Goal: Task Accomplishment & Management: Complete application form

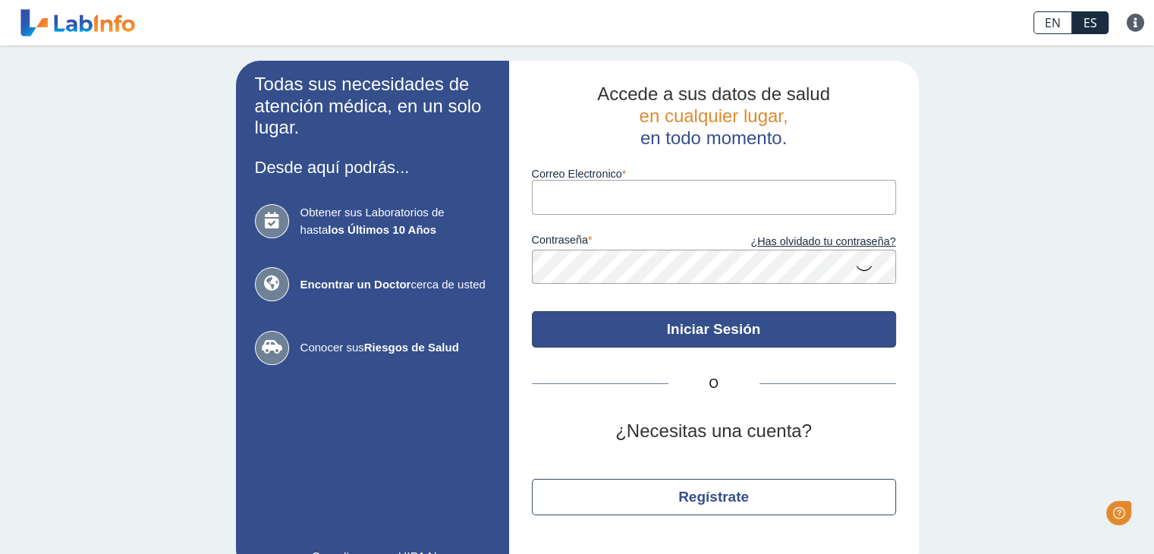
type input "[EMAIL_ADDRESS][DOMAIN_NAME]"
click at [702, 337] on button "Iniciar Sesión" at bounding box center [714, 329] width 364 height 36
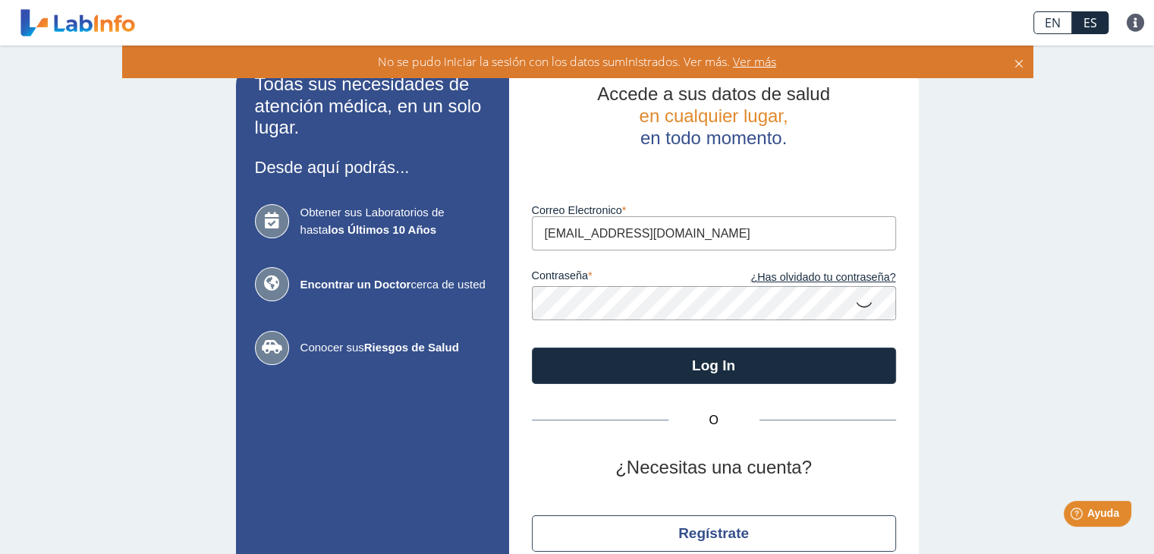
scroll to position [72, 0]
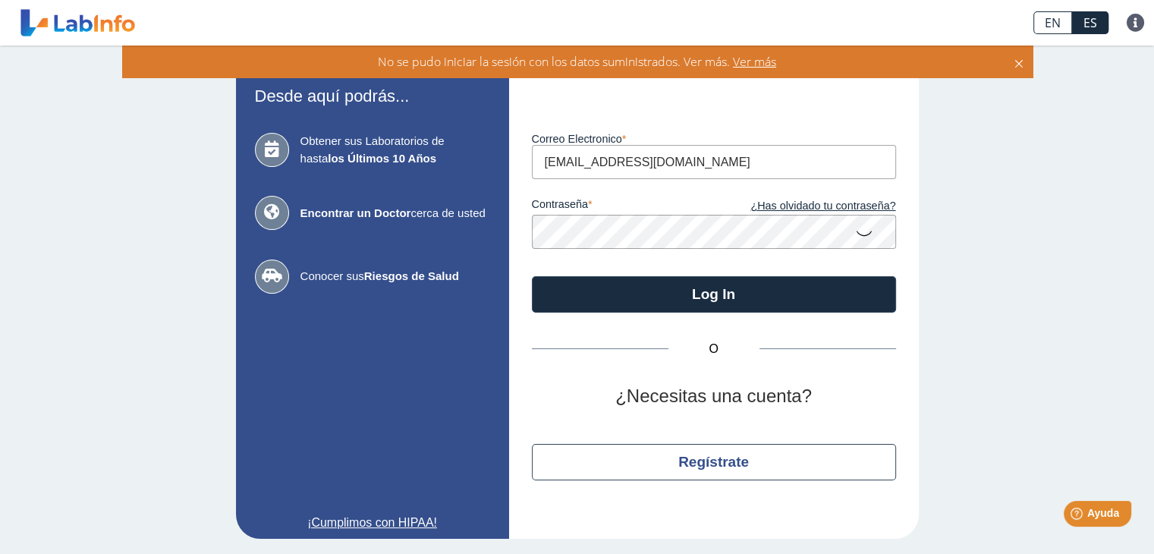
click at [760, 65] on span "Ver más" at bounding box center [753, 61] width 46 height 17
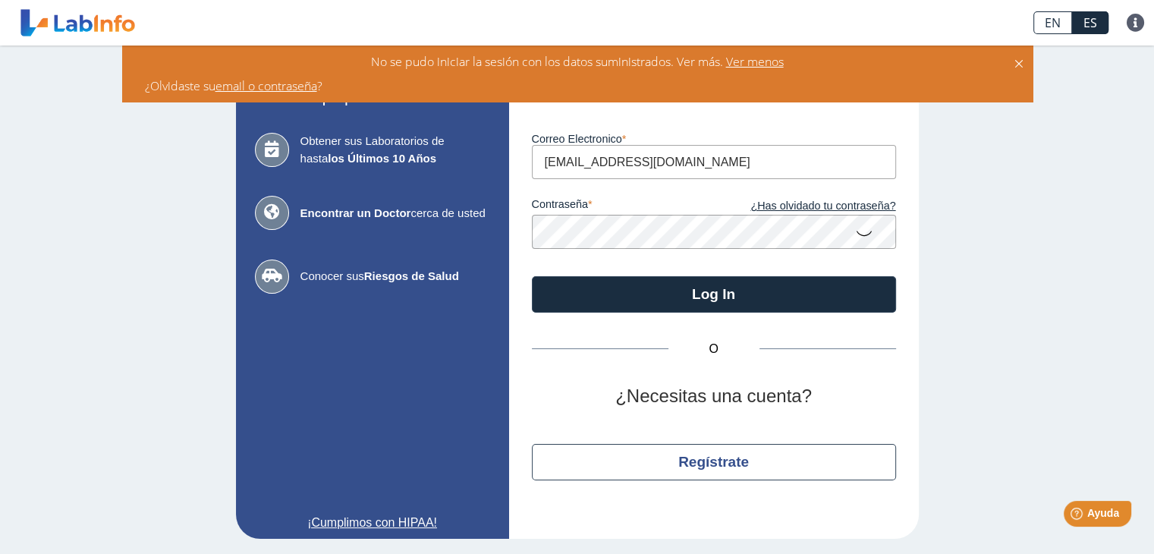
click at [855, 222] on icon at bounding box center [864, 233] width 18 height 30
click at [855, 222] on icon at bounding box center [864, 231] width 18 height 27
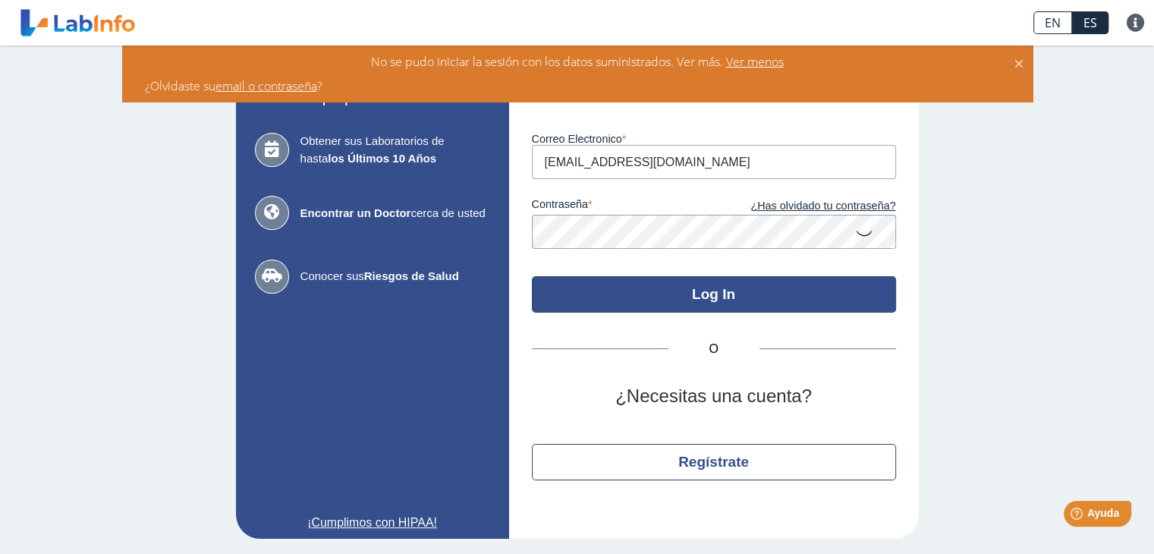
click at [783, 308] on button "Log In" at bounding box center [714, 294] width 364 height 36
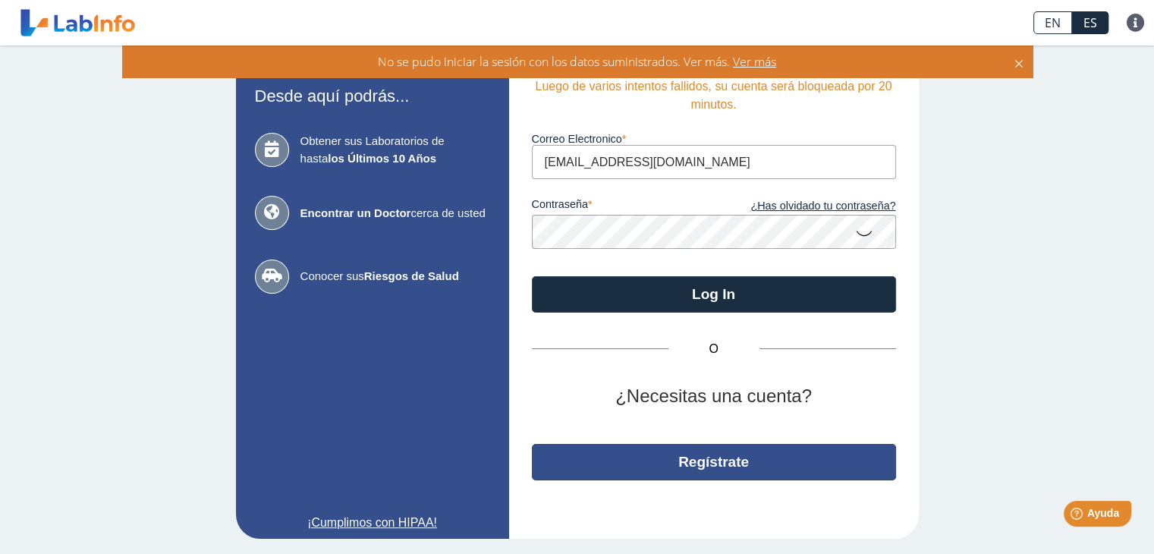
click at [717, 459] on button "Regístrate" at bounding box center [714, 462] width 364 height 36
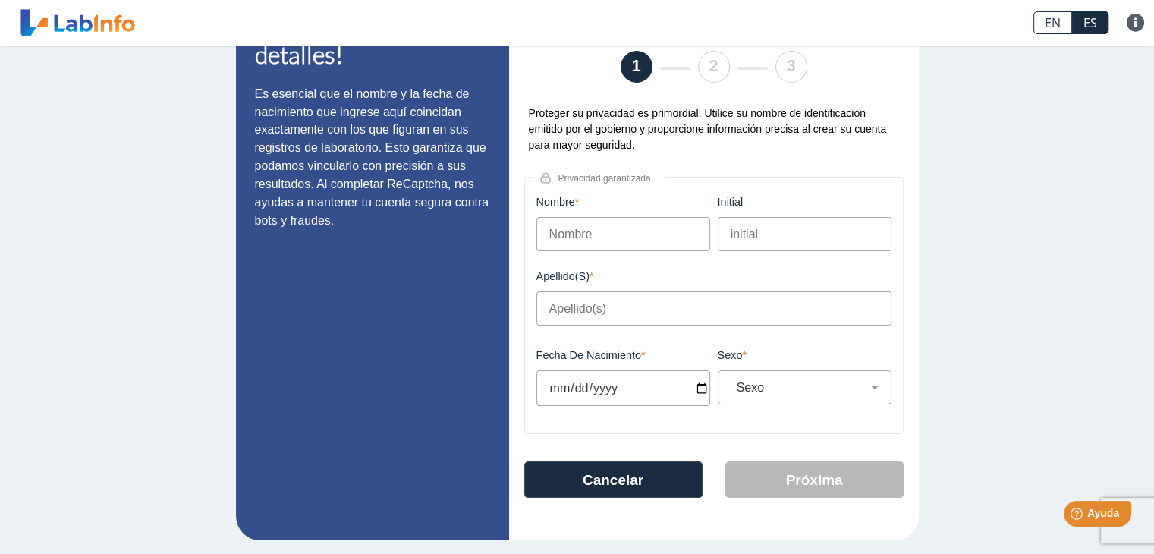
click at [585, 237] on input "Nombre" at bounding box center [623, 234] width 174 height 34
type input "BRENDA"
type input "L"
type input "REYES"
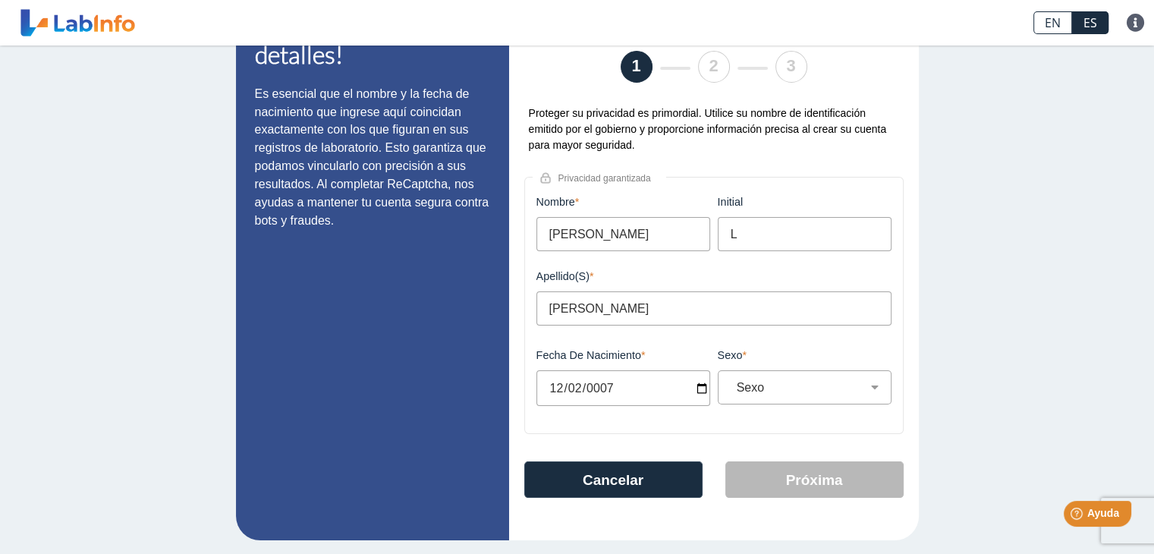
type input "0007-12-02"
type input "0017-12-02"
type input "0974-12-02"
click at [819, 391] on select "Sexo Masculino Femenino" at bounding box center [810, 387] width 160 height 14
select select "F"
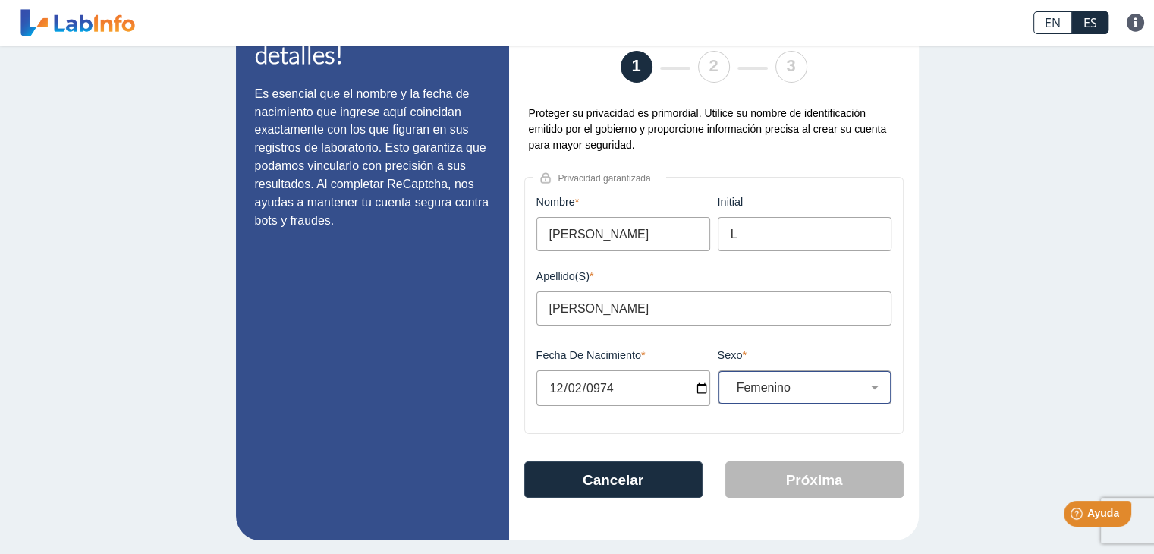
click at [730, 381] on select "Sexo Masculino Femenino" at bounding box center [810, 387] width 160 height 14
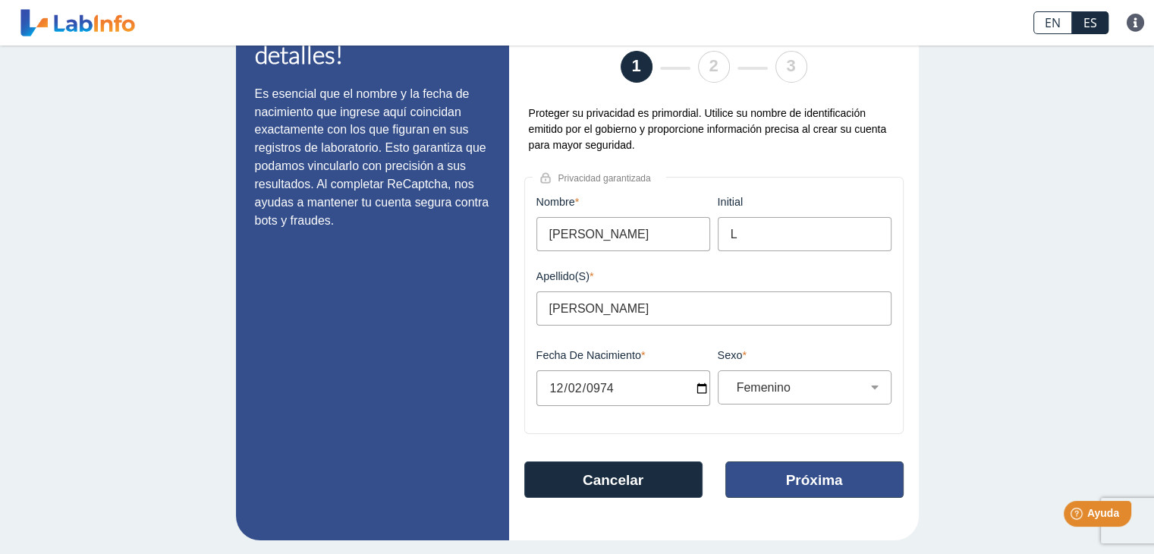
click at [786, 488] on button "Próxima" at bounding box center [814, 479] width 178 height 36
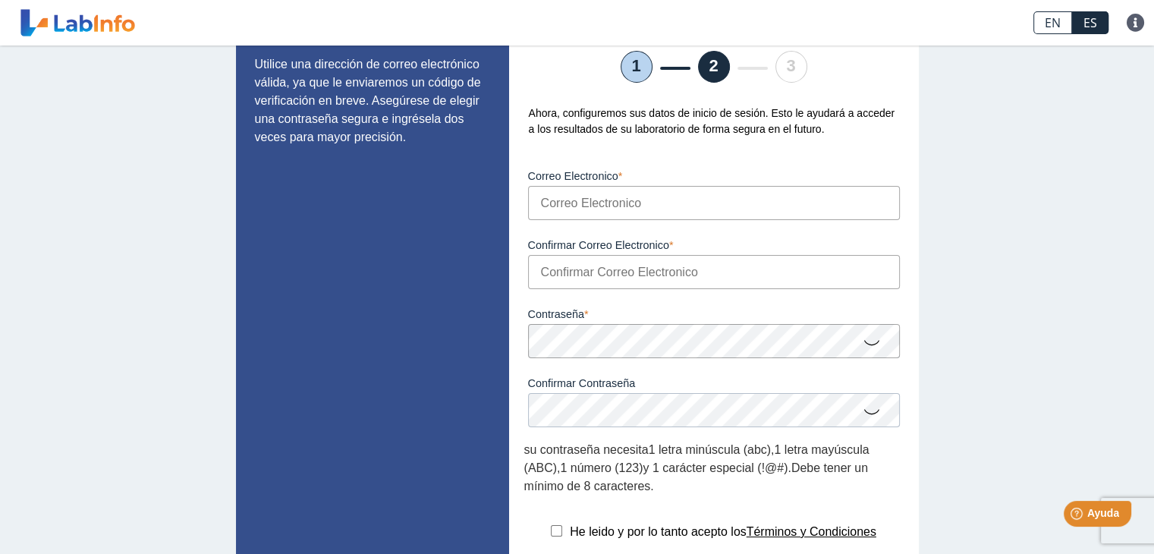
click at [573, 211] on input "Correo Electronico" at bounding box center [714, 203] width 372 height 34
type input "[EMAIL_ADDRESS][DOMAIN_NAME]"
click at [604, 279] on input "Confirmar Correo Electronico" at bounding box center [714, 272] width 372 height 34
type input "[EMAIL_ADDRESS][DOMAIN_NAME]"
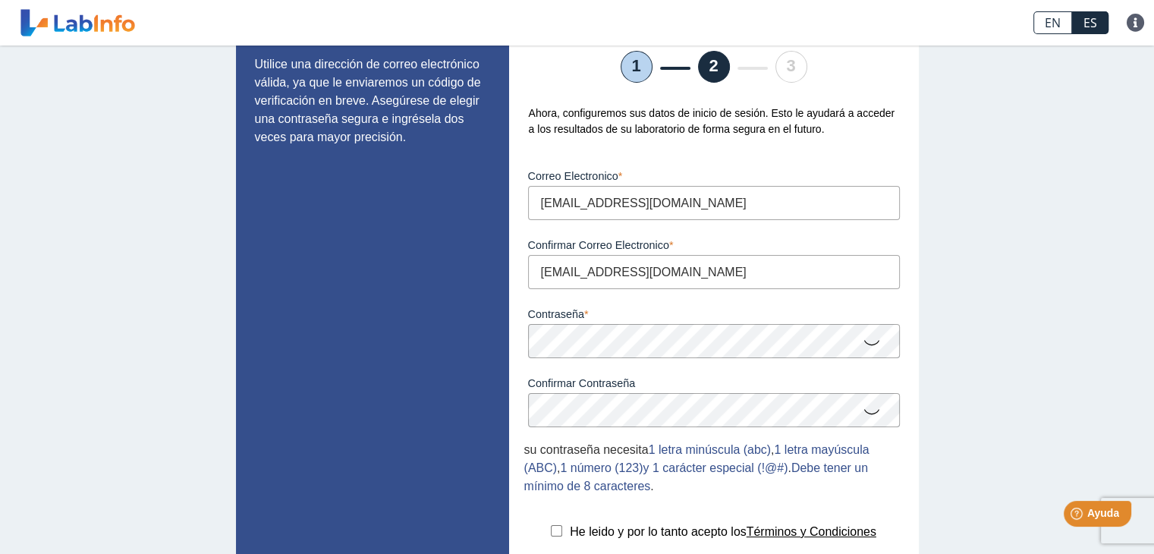
click at [524, 344] on div "Contraseña Una contraseña válida es requerida" at bounding box center [713, 323] width 379 height 69
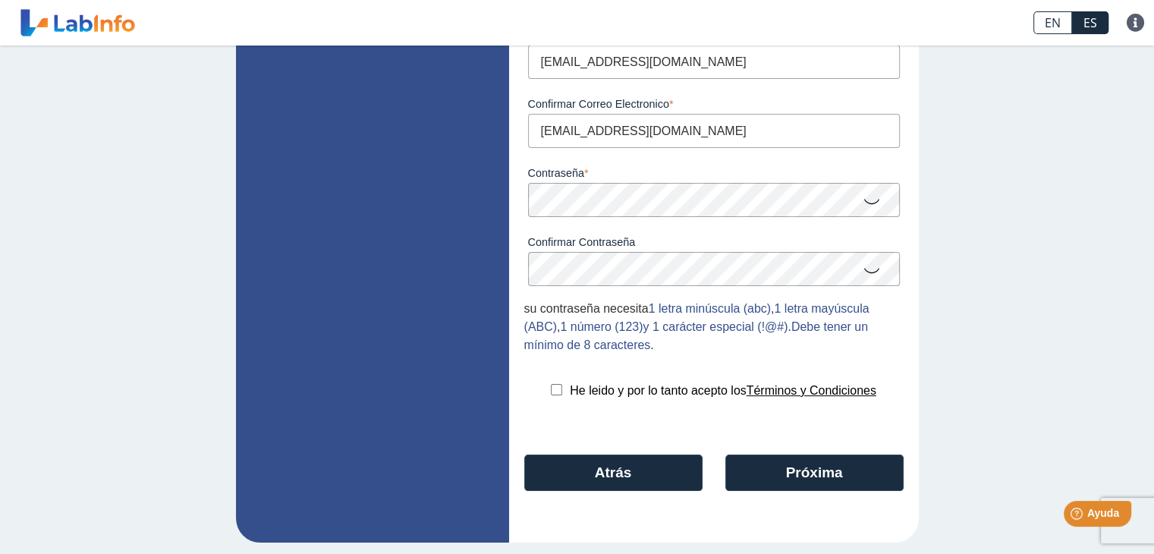
scroll to position [218, 0]
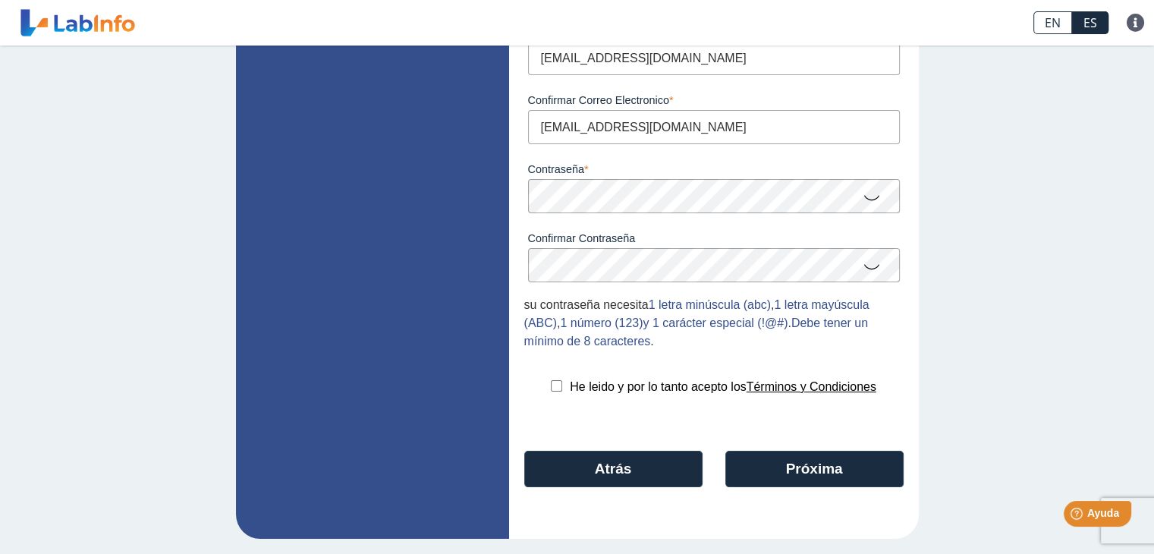
click at [552, 384] on input "checkbox" at bounding box center [556, 385] width 11 height 11
checkbox input "true"
click at [758, 469] on button "Próxima" at bounding box center [814, 468] width 178 height 36
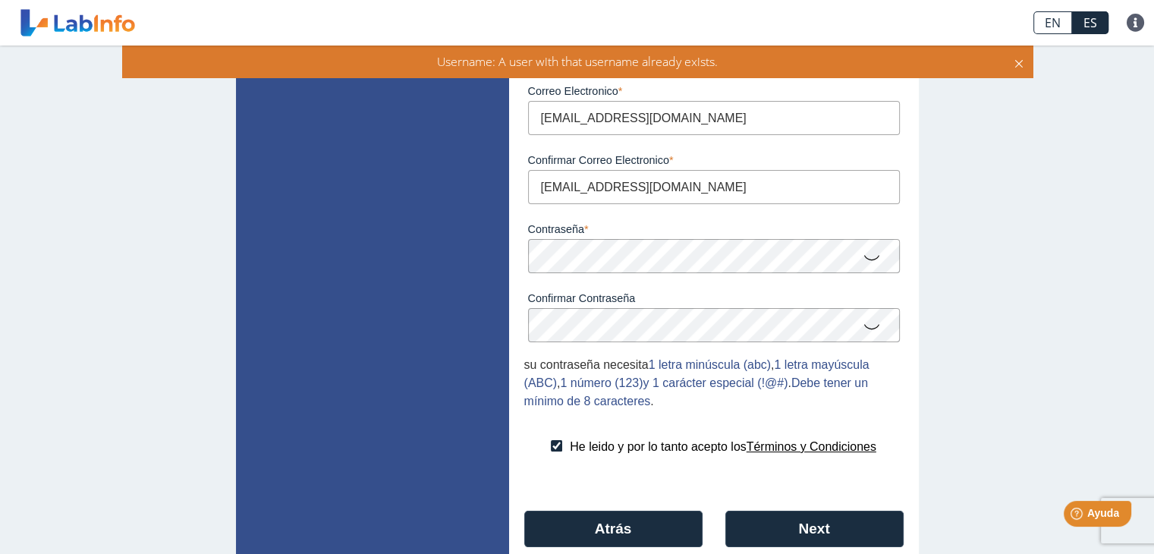
scroll to position [67, 0]
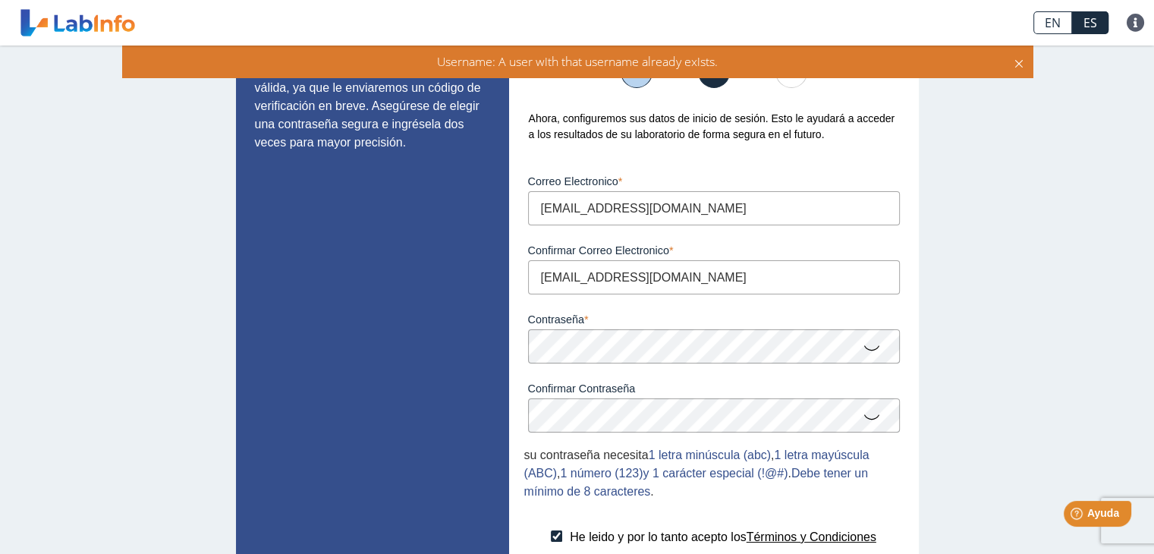
click at [499, 359] on app-registration "Configure su cuenta Utilice una dirección de correo electrónico válida, ya que …" at bounding box center [577, 341] width 683 height 695
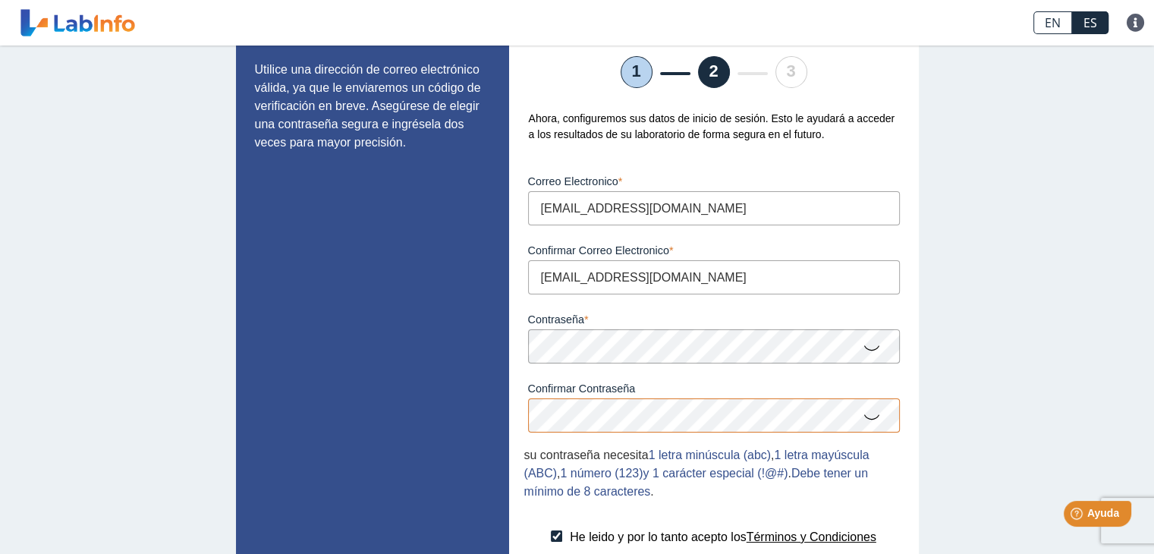
click at [498, 408] on app-registration "Configure su cuenta Utilice una dirección de correo electrónico válida, ya que …" at bounding box center [577, 341] width 683 height 695
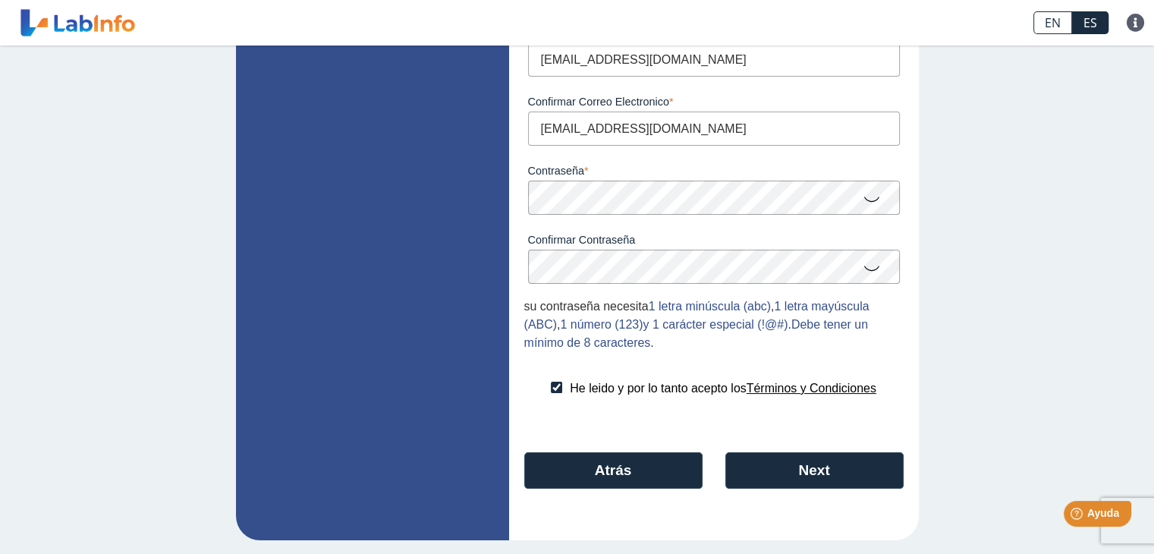
scroll to position [218, 0]
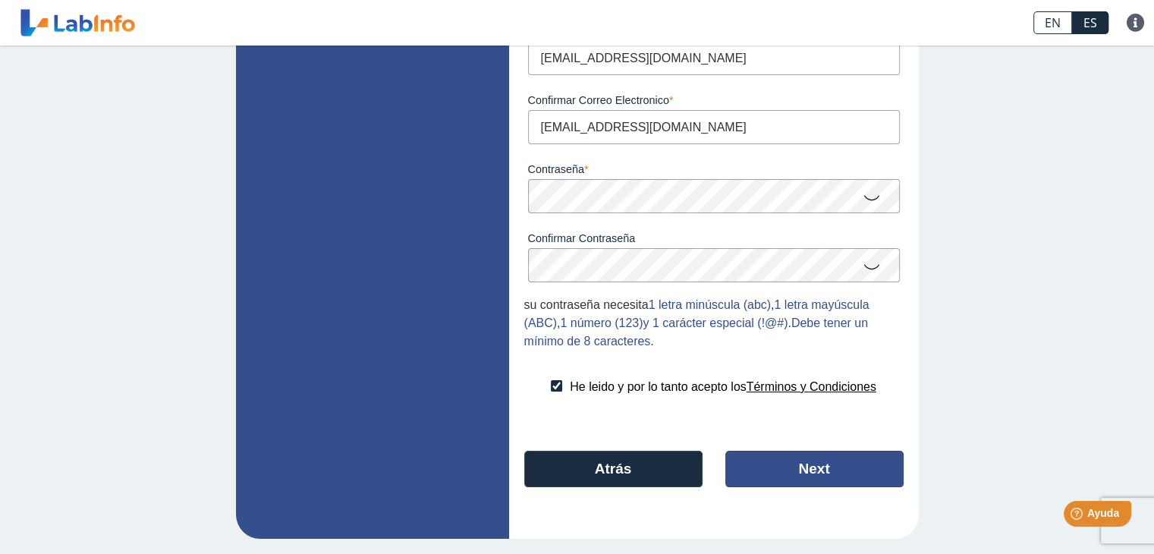
click at [802, 473] on button "Next" at bounding box center [814, 468] width 178 height 36
click at [484, 201] on app-registration "Configure su cuenta Utilice una dirección de correo electrónico válida, ya que …" at bounding box center [577, 191] width 683 height 695
click at [842, 478] on button "Next" at bounding box center [814, 468] width 178 height 36
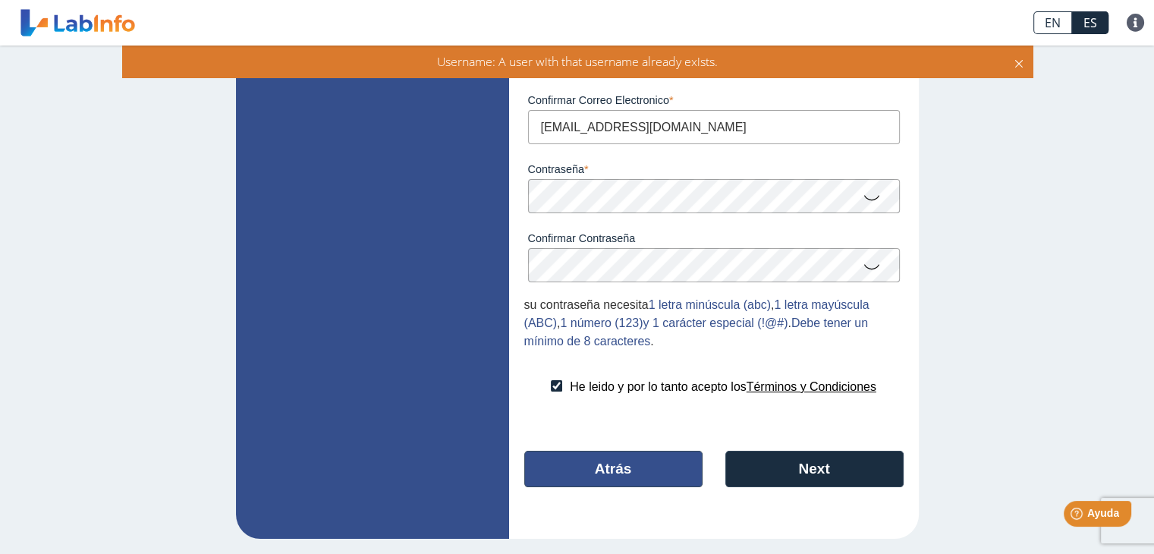
click at [606, 470] on button "Atrás" at bounding box center [613, 468] width 178 height 36
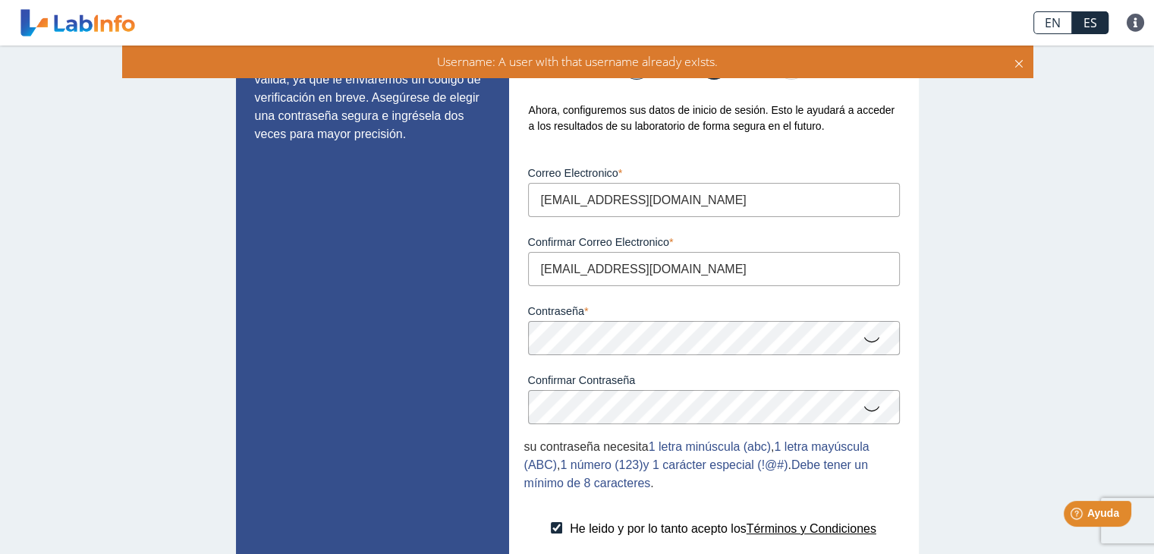
select select "F"
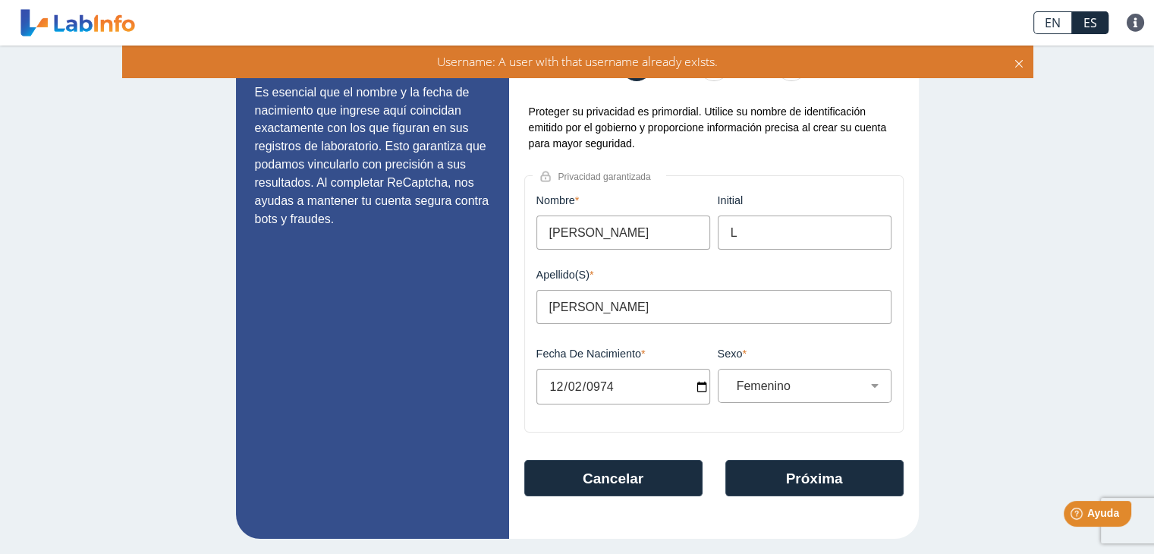
scroll to position [0, 0]
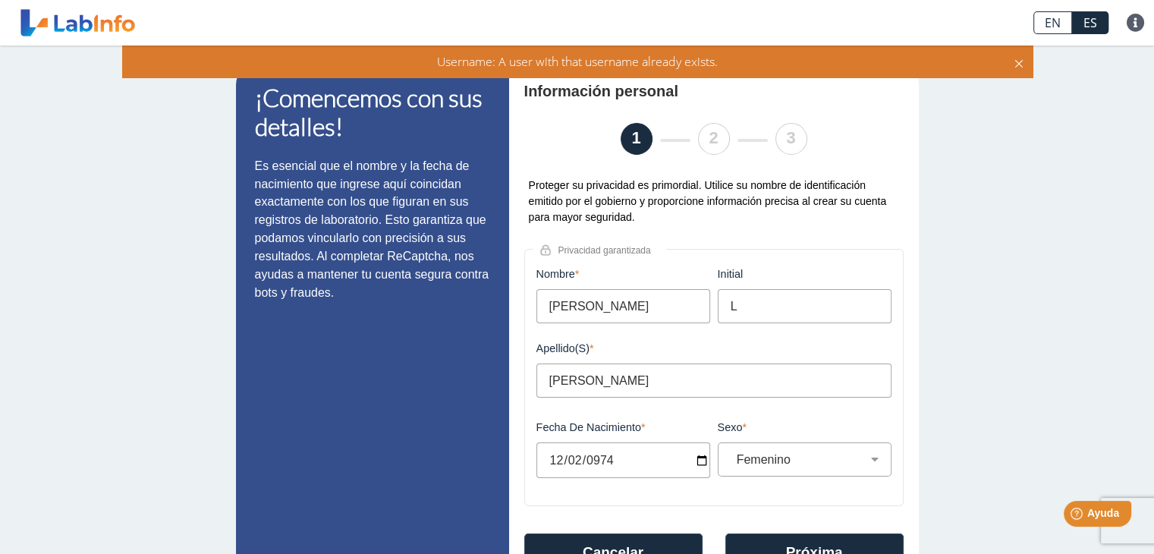
click at [1017, 64] on icon at bounding box center [1018, 61] width 12 height 17
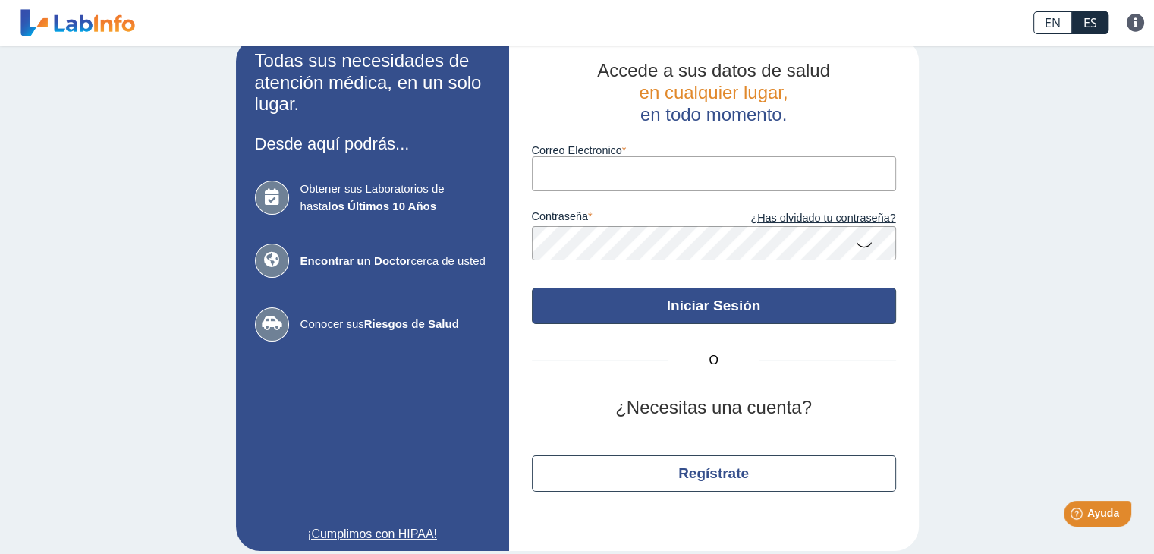
scroll to position [36, 0]
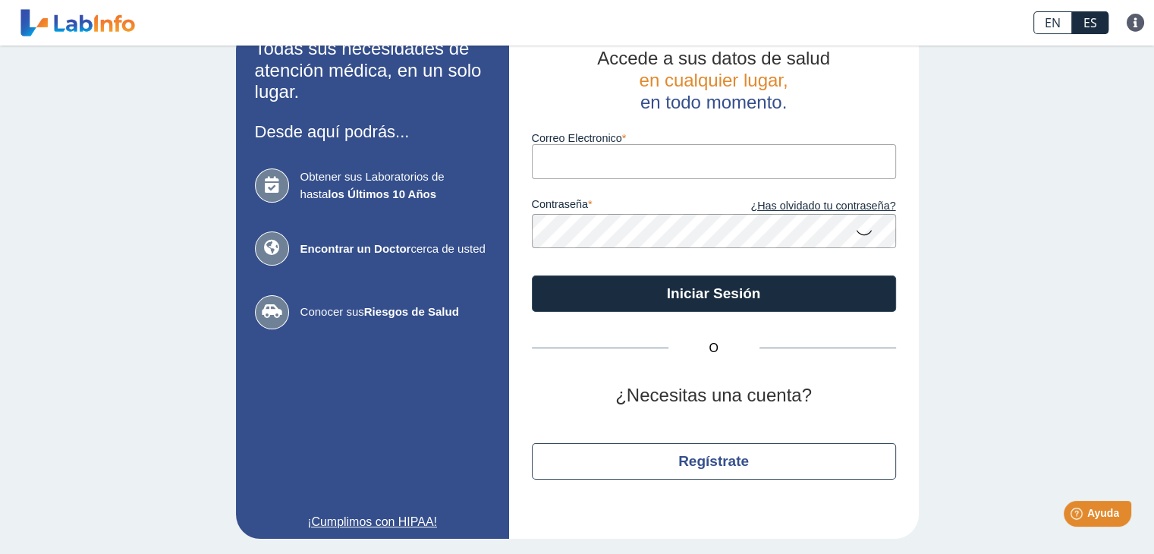
type input "[EMAIL_ADDRESS][DOMAIN_NAME]"
click at [862, 234] on icon at bounding box center [864, 232] width 18 height 30
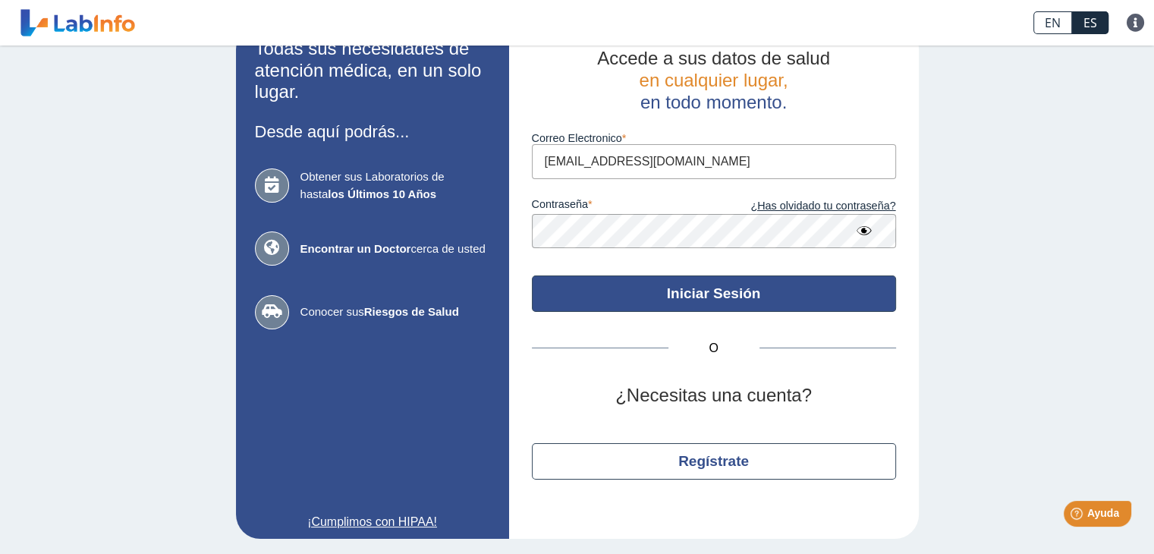
click at [739, 300] on button "Iniciar Sesión" at bounding box center [714, 293] width 364 height 36
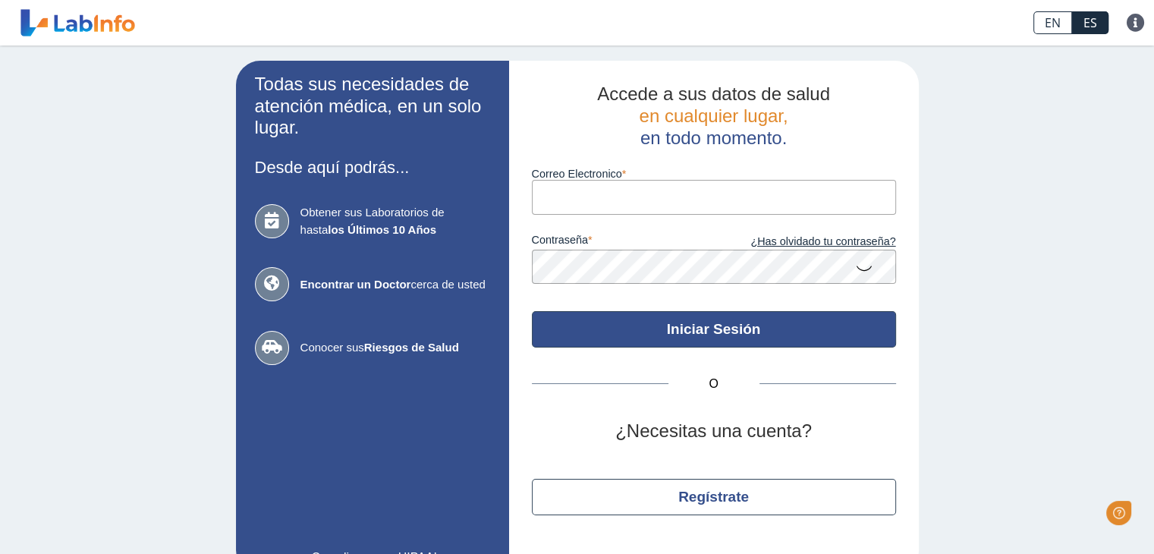
scroll to position [36, 0]
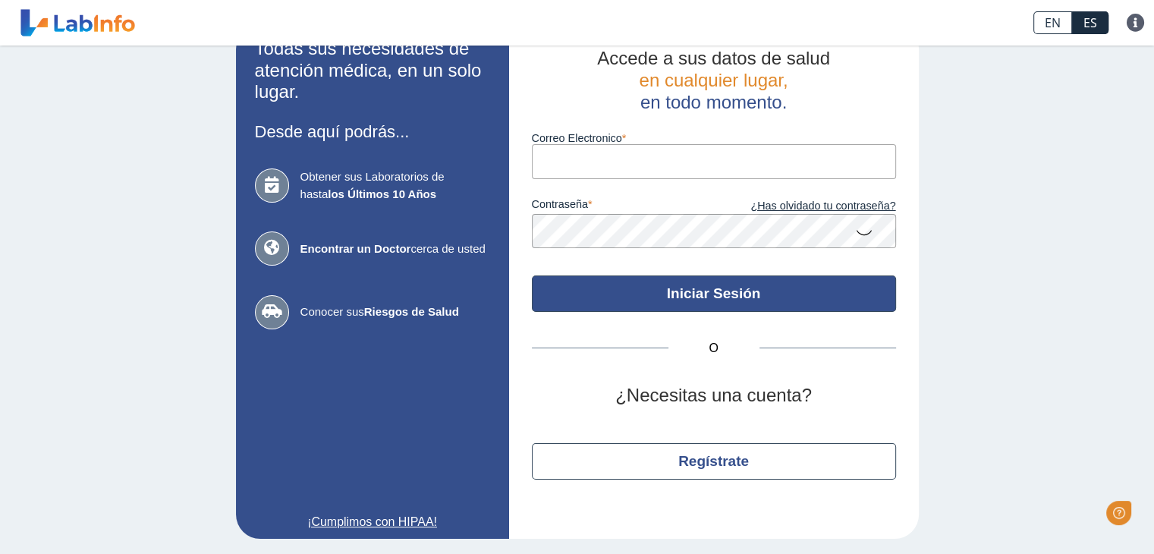
type input "[EMAIL_ADDRESS][DOMAIN_NAME]"
click at [579, 291] on button "Iniciar Sesión" at bounding box center [714, 293] width 364 height 36
